Goal: Answer question/provide support

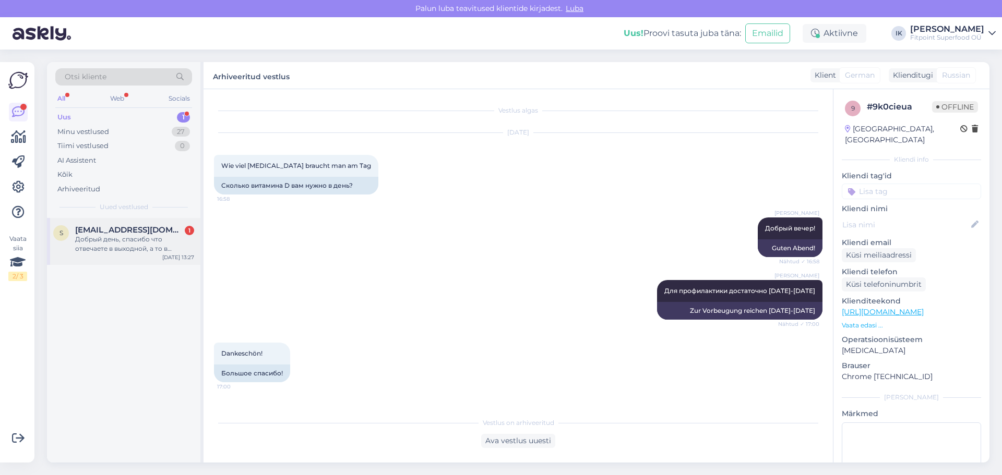
click at [157, 223] on div "s [EMAIL_ADDRESS][DOMAIN_NAME] 1 Добрый день, спасибо что отвечаете в выходной,…" at bounding box center [123, 241] width 153 height 47
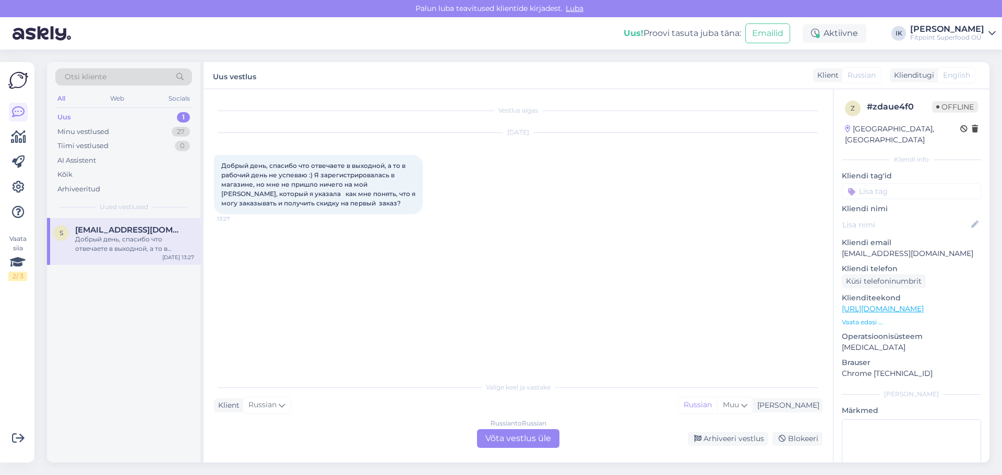
click at [515, 431] on div "Russian to Russian Võta vestlus üle" at bounding box center [518, 438] width 82 height 19
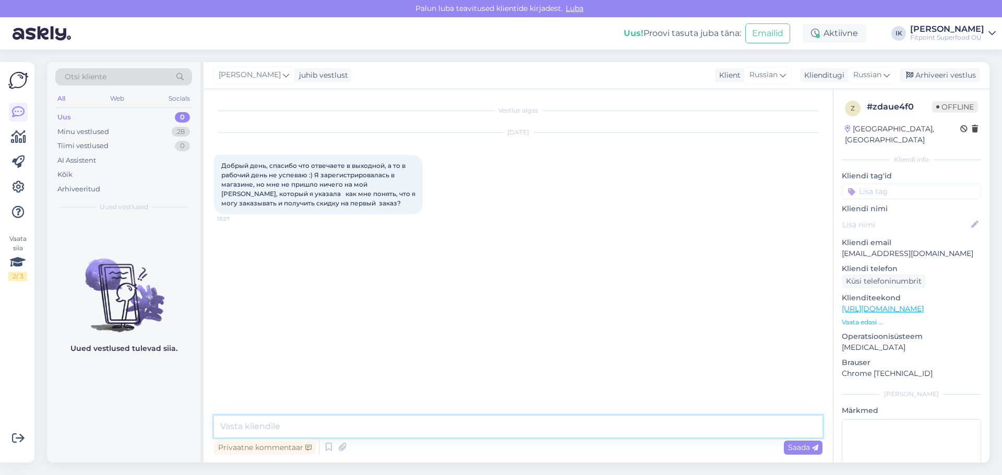
click at [515, 431] on textarea at bounding box center [518, 427] width 608 height 22
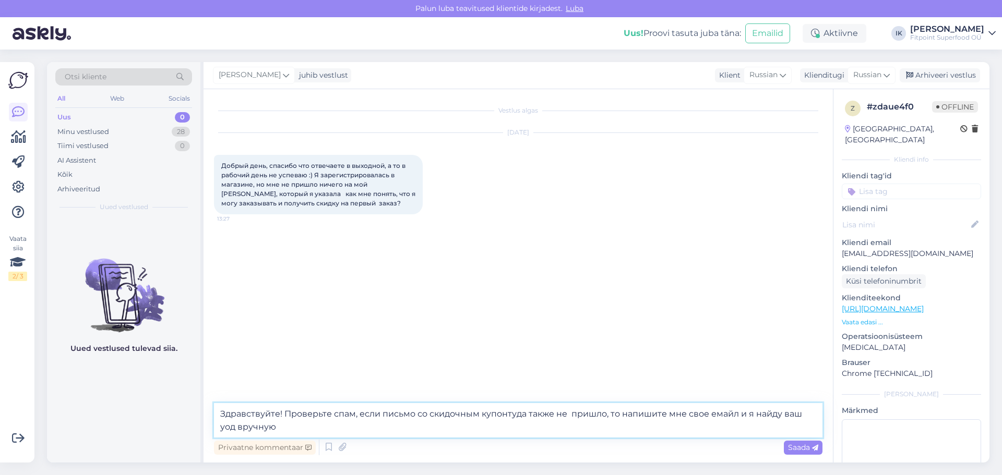
drag, startPoint x: 468, startPoint y: 433, endPoint x: 135, endPoint y: 381, distance: 337.4
click at [135, 381] on div "Otsi kliente All Web Socials Uus 0 Minu vestlused 28 Tiimi vestlused 0 AI Assis…" at bounding box center [518, 262] width 942 height 401
paste textarea "Пожалуйста, проверьте папку «Спам» — возможно, письмо со скидочным купоном попа…"
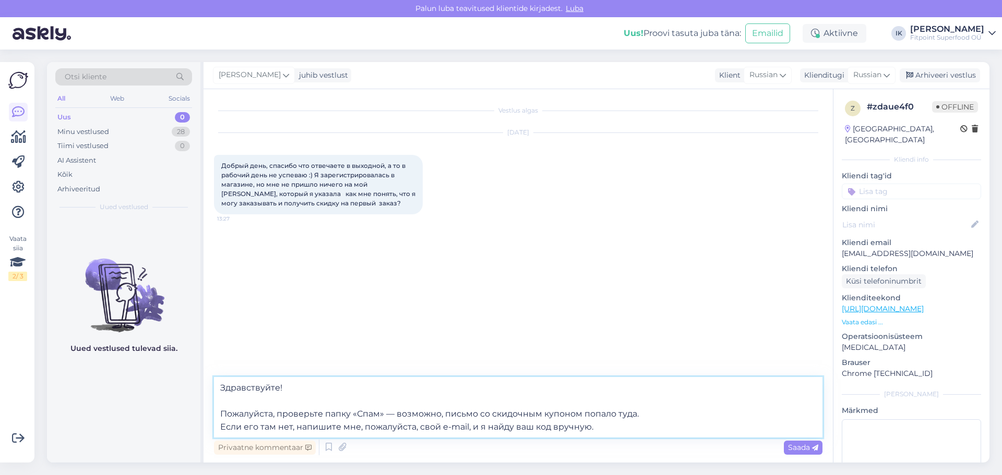
click at [435, 401] on textarea "Здравствуйте! Пожалуйста, проверьте папку «Спам» — возможно, письмо со скидочны…" at bounding box center [518, 407] width 608 height 61
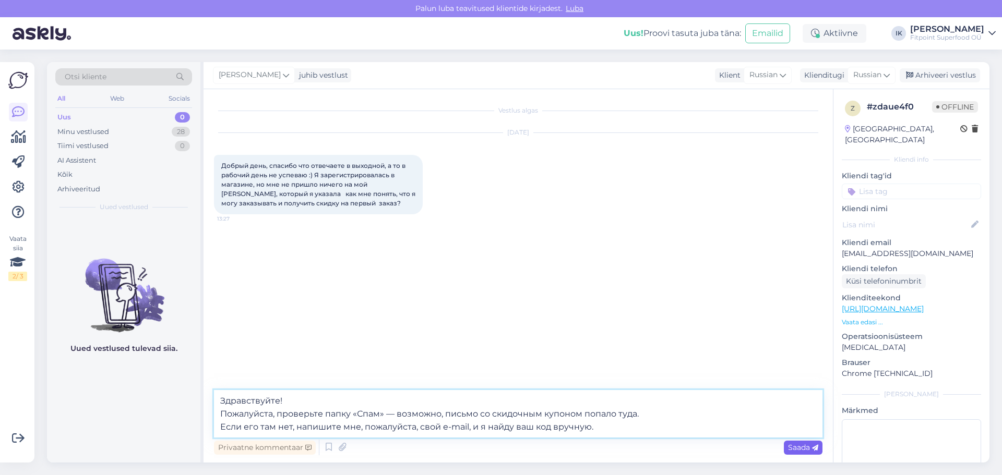
type textarea "Здравствуйте! Пожалуйста, проверьте папку «Спам» — возможно, письмо со скидочны…"
click at [808, 447] on span "Saada" at bounding box center [803, 447] width 30 height 9
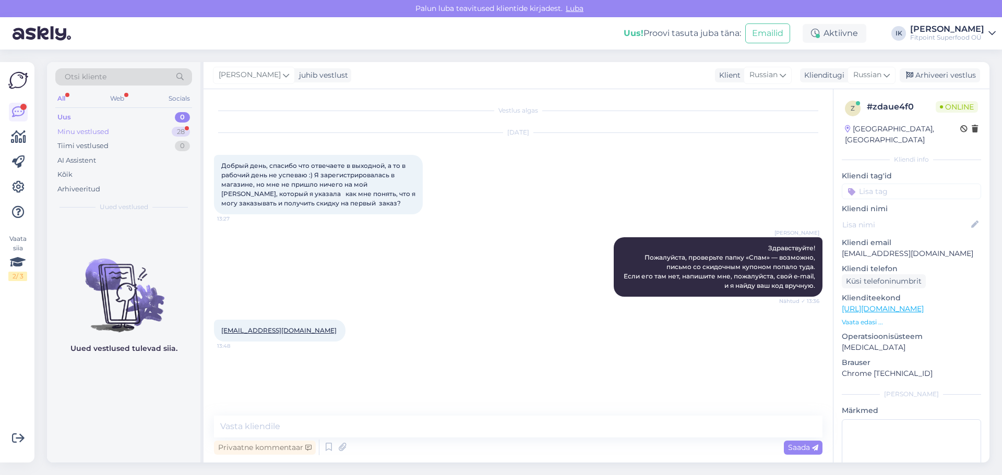
click at [176, 132] on div "28" at bounding box center [181, 132] width 18 height 10
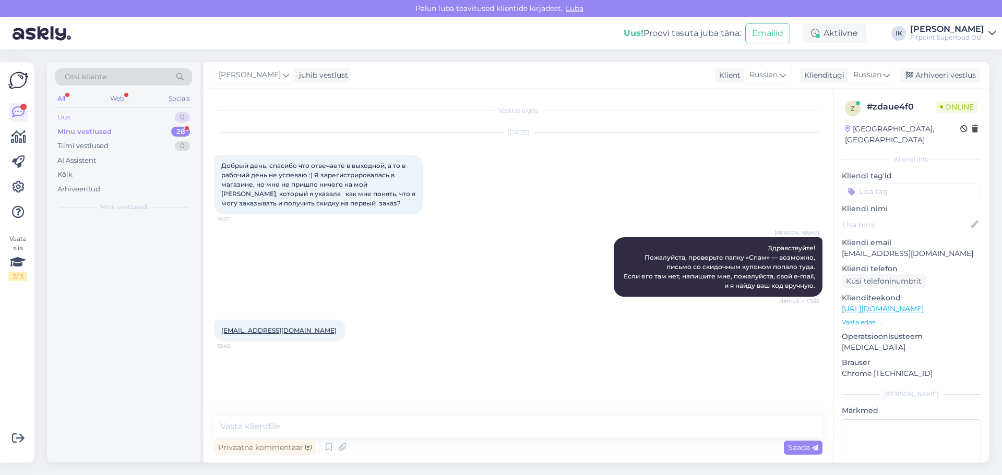
click at [179, 114] on div "0" at bounding box center [182, 117] width 15 height 10
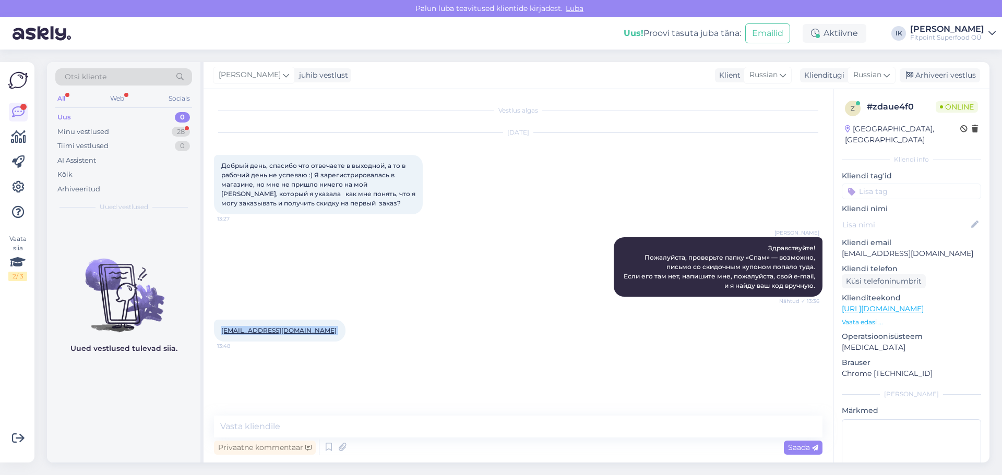
drag, startPoint x: 294, startPoint y: 332, endPoint x: 222, endPoint y: 334, distance: 71.5
click at [222, 334] on div "[EMAIL_ADDRESS][DOMAIN_NAME] 13:48" at bounding box center [279, 331] width 131 height 22
copy span "[EMAIL_ADDRESS][DOMAIN_NAME]"
click at [395, 426] on textarea at bounding box center [518, 427] width 608 height 22
paste textarea "AWXIY2xG3f"
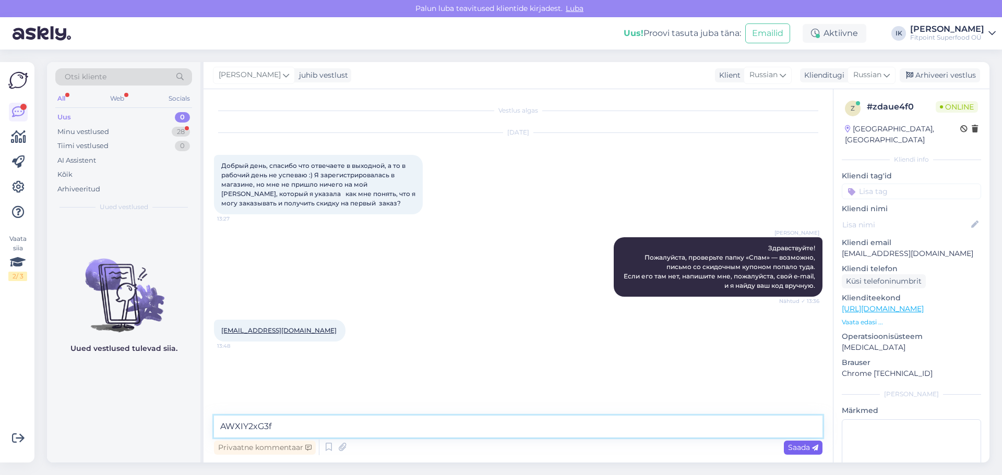
type textarea "AWXIY2xG3f"
click at [819, 444] on div "Saada" at bounding box center [802, 448] width 39 height 14
click at [801, 436] on textarea at bounding box center [518, 427] width 608 height 22
type textarea "В"
type textarea "Вот Ваш код"
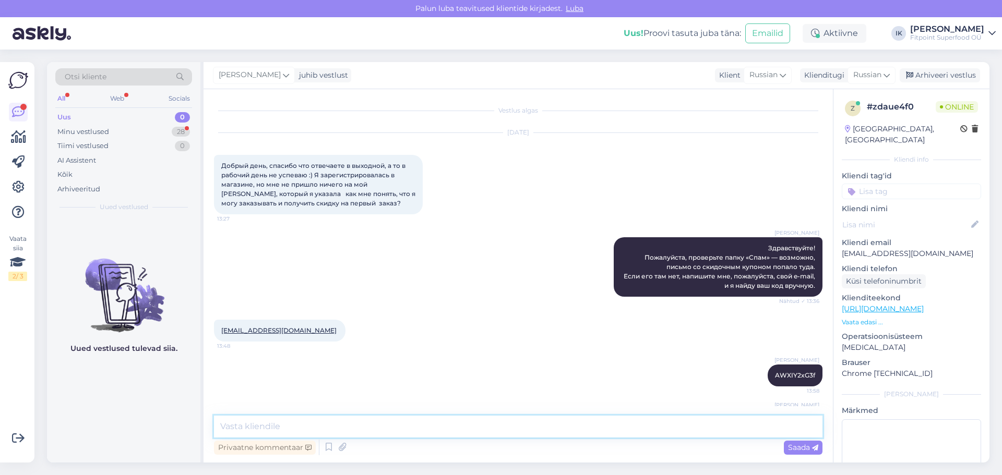
scroll to position [37, 0]
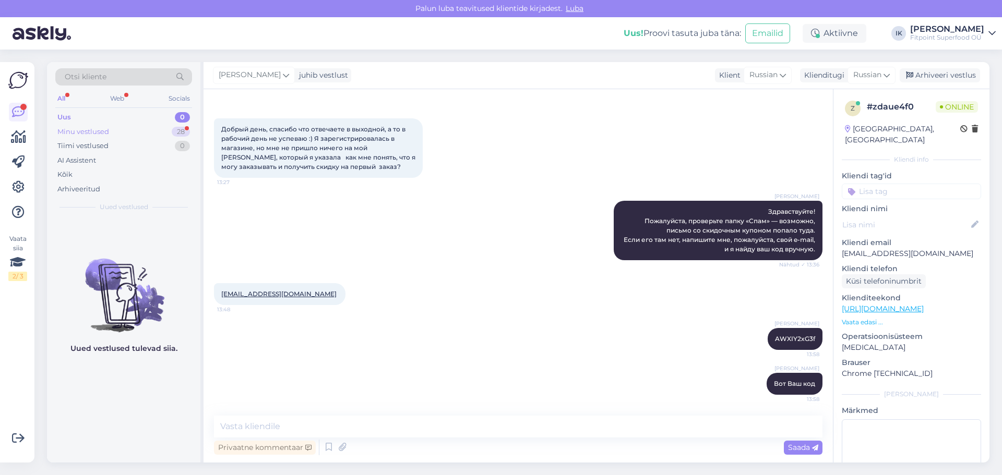
click at [82, 125] on div "Minu vestlused 28" at bounding box center [123, 132] width 137 height 15
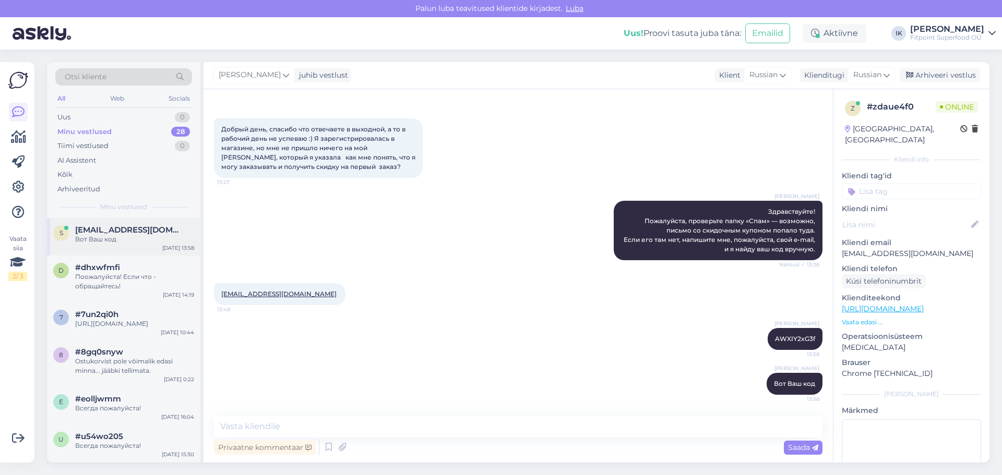
click at [151, 233] on span "[EMAIL_ADDRESS][DOMAIN_NAME]" at bounding box center [129, 229] width 108 height 9
click at [148, 276] on div "Поожалуйста! Если что - обращайтесь!" at bounding box center [134, 281] width 119 height 19
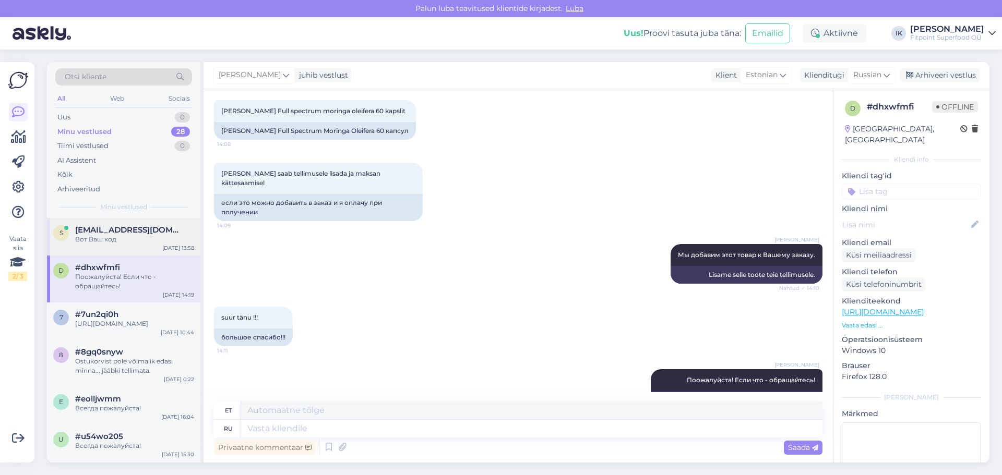
click at [148, 228] on span "[EMAIL_ADDRESS][DOMAIN_NAME]" at bounding box center [129, 229] width 108 height 9
